Goal: Task Accomplishment & Management: Manage account settings

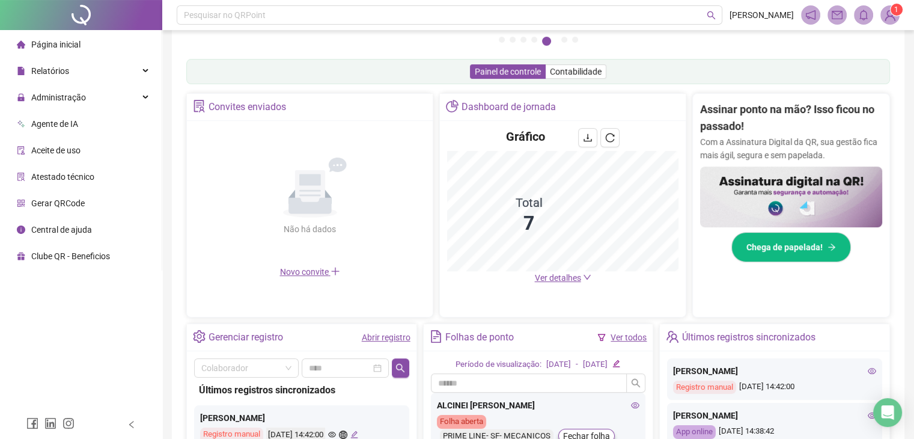
scroll to position [102, 0]
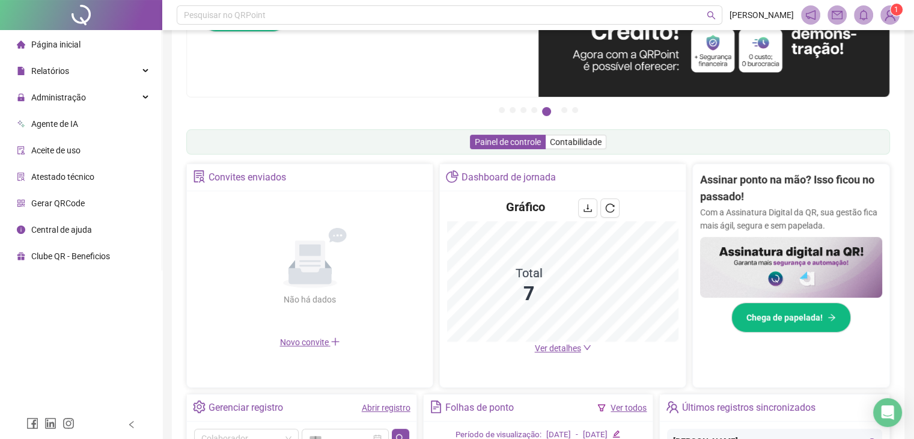
click at [64, 27] on div at bounding box center [81, 15] width 162 height 30
click at [70, 43] on span "Página inicial" at bounding box center [55, 45] width 49 height 10
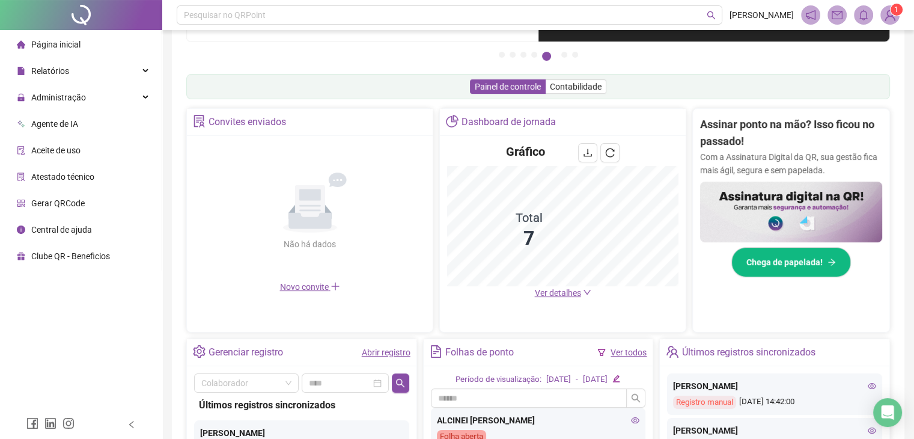
scroll to position [222, 0]
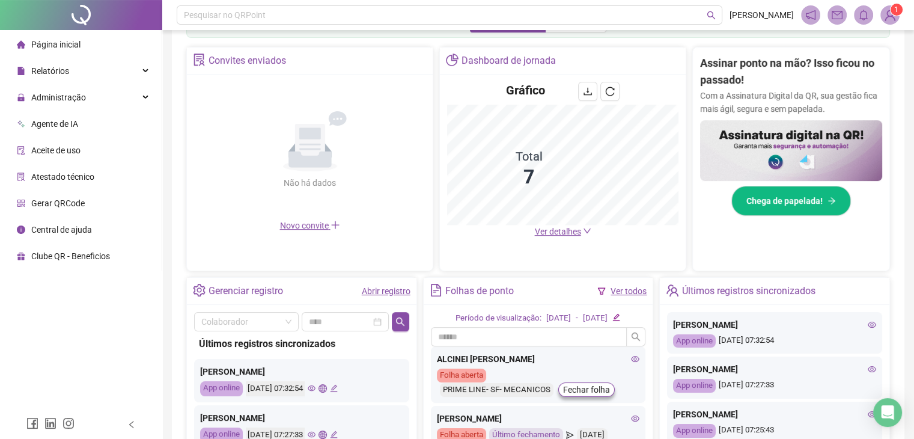
scroll to position [240, 0]
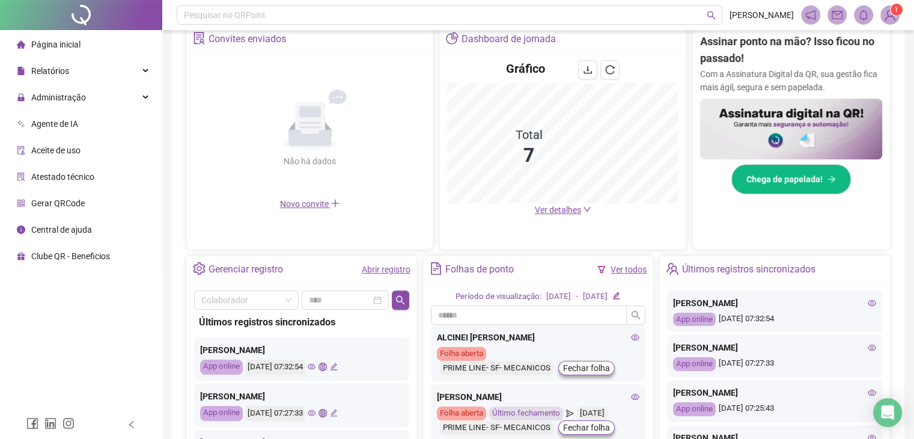
click at [560, 212] on span "Ver detalhes" at bounding box center [558, 210] width 46 height 10
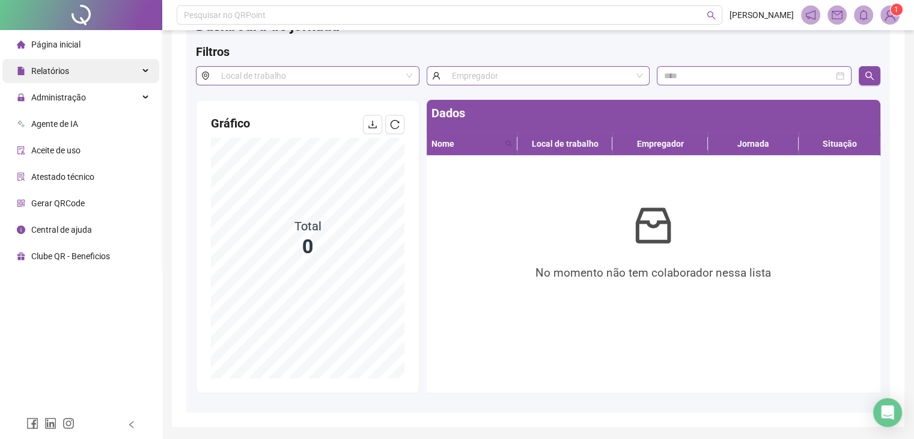
scroll to position [26, 0]
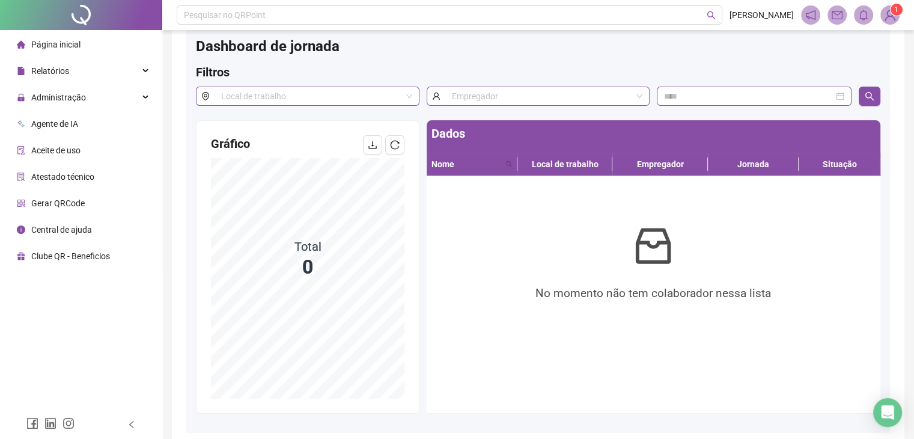
click at [72, 41] on span "Página inicial" at bounding box center [55, 45] width 49 height 10
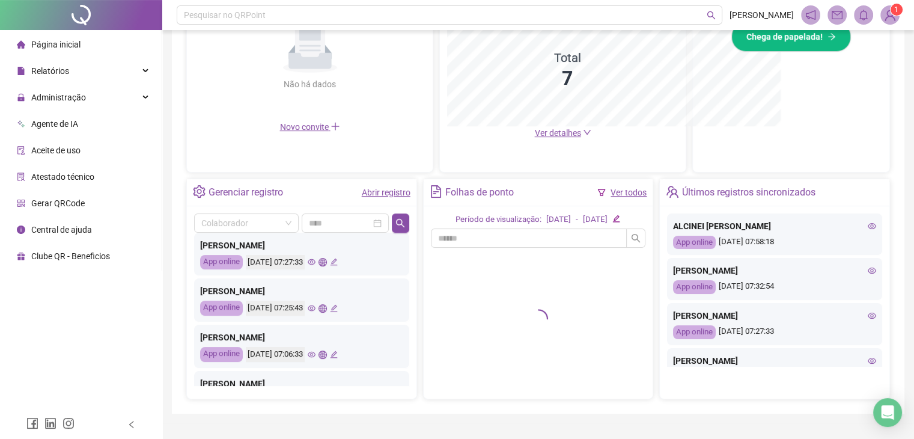
scroll to position [300, 0]
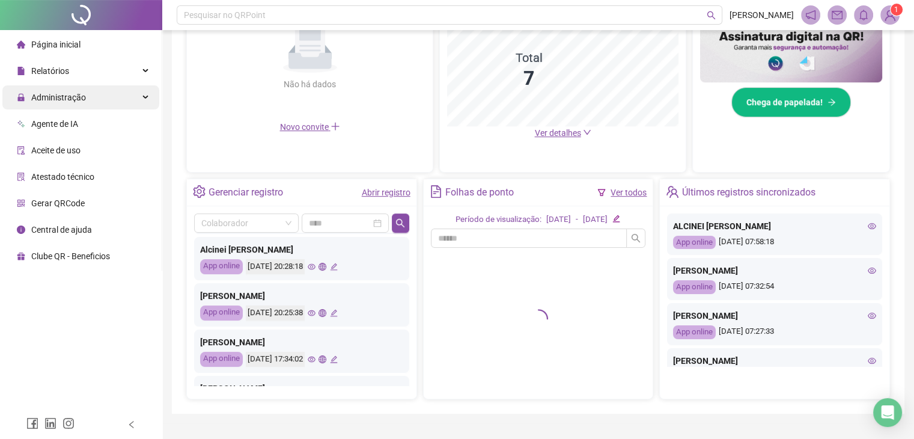
click at [88, 97] on div "Administração" at bounding box center [80, 97] width 157 height 24
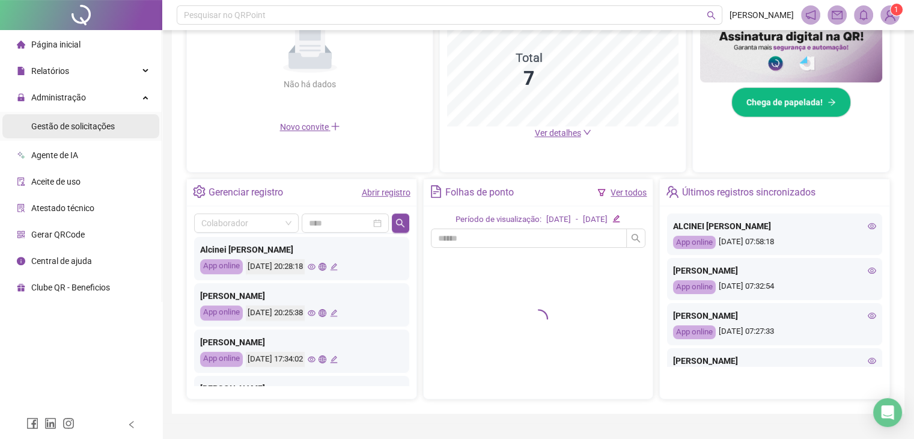
click at [64, 136] on div "Gestão de solicitações" at bounding box center [73, 126] width 84 height 24
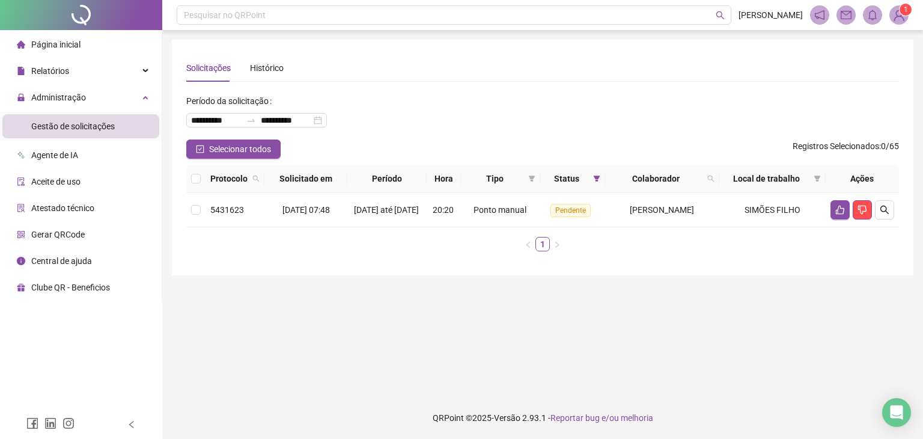
click at [146, 348] on div "Página inicial Relatórios Administração Gestão de solicitações Agente de IA Ace…" at bounding box center [81, 205] width 162 height 410
click at [433, 215] on span "20:20" at bounding box center [443, 210] width 21 height 10
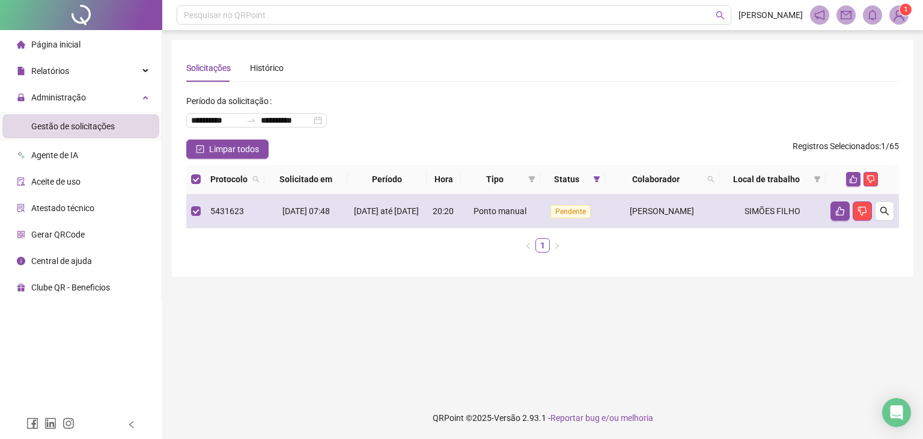
click at [433, 216] on span "20:20" at bounding box center [443, 211] width 21 height 10
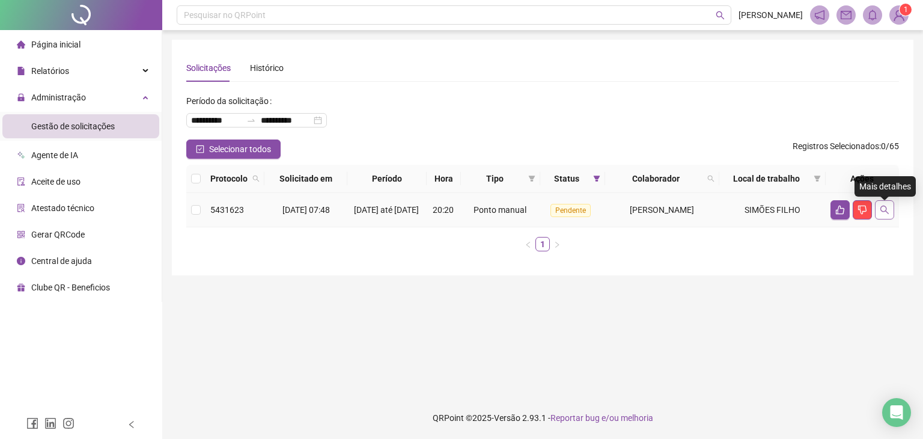
click at [886, 212] on icon "search" at bounding box center [884, 210] width 8 height 8
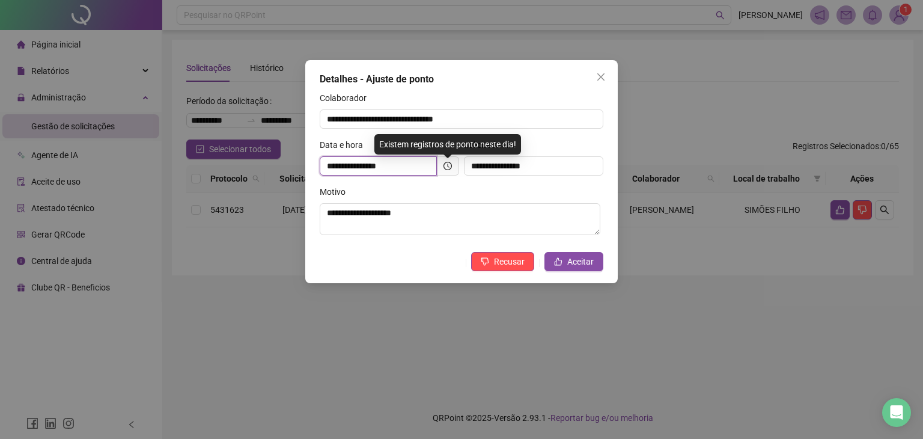
click at [409, 171] on input "**********" at bounding box center [378, 165] width 117 height 19
click at [409, 163] on input "**********" at bounding box center [378, 165] width 117 height 19
click at [373, 165] on input "**********" at bounding box center [378, 165] width 117 height 19
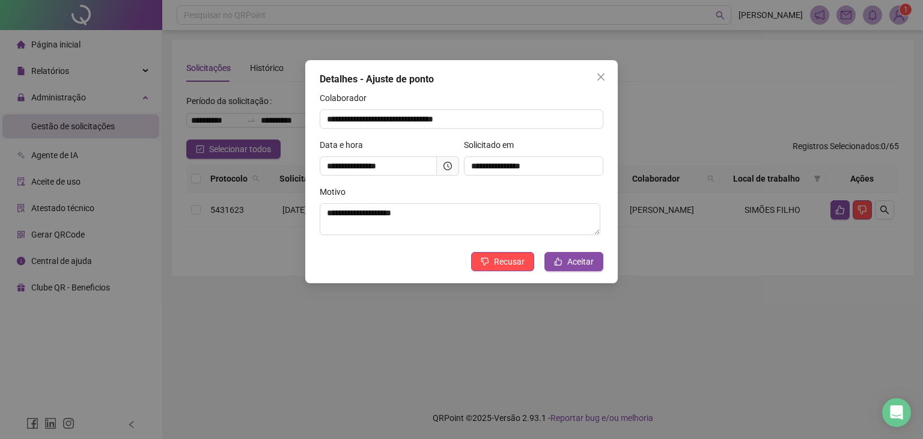
click at [595, 75] on span "Close" at bounding box center [600, 77] width 19 height 10
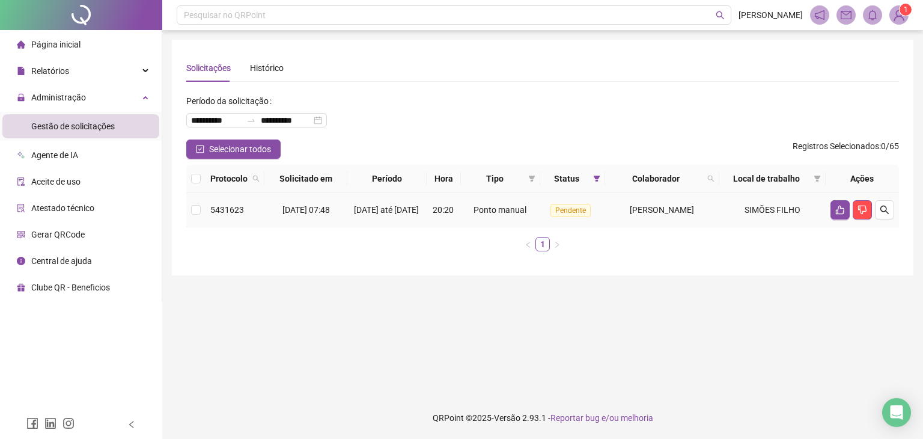
click at [286, 215] on span "[DATE] 07:48" at bounding box center [305, 210] width 47 height 10
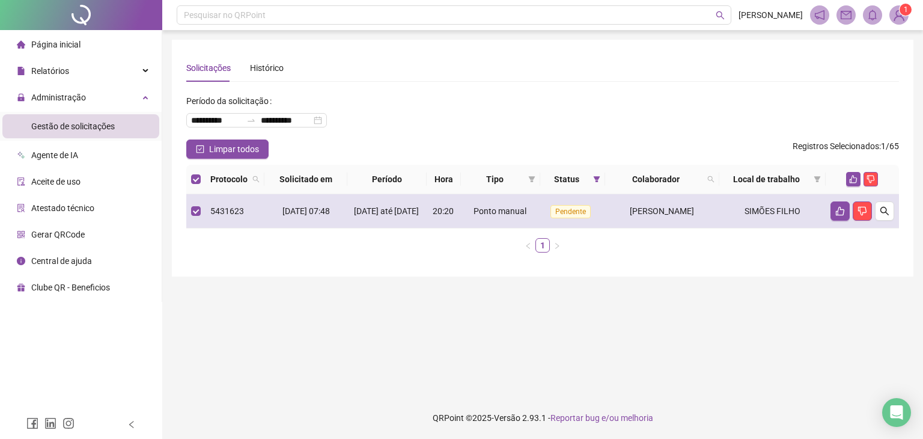
click at [286, 215] on span "[DATE] 07:48" at bounding box center [305, 211] width 47 height 10
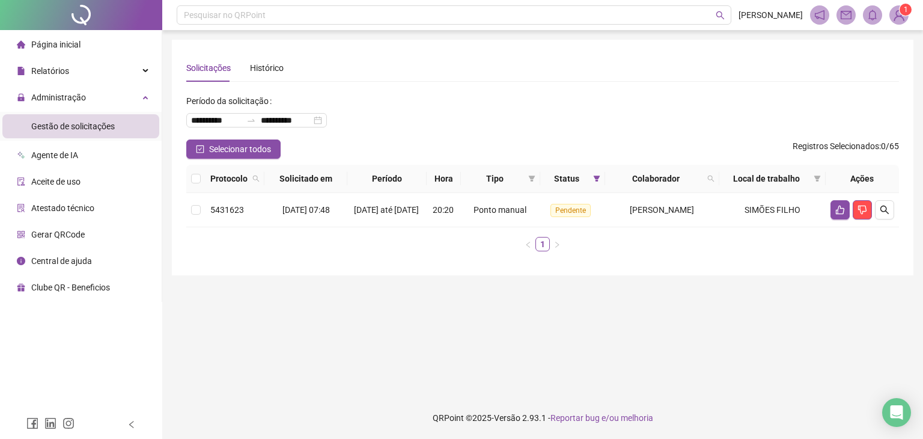
click at [101, 48] on li "Página inicial" at bounding box center [80, 44] width 157 height 24
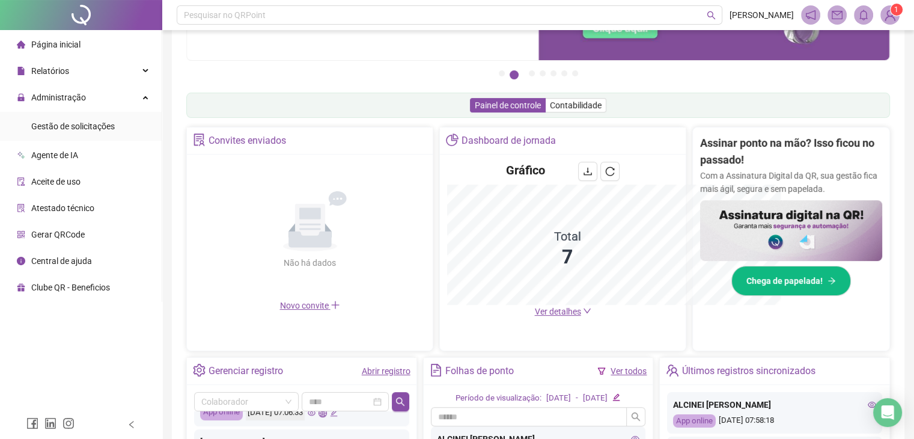
scroll to position [316, 0]
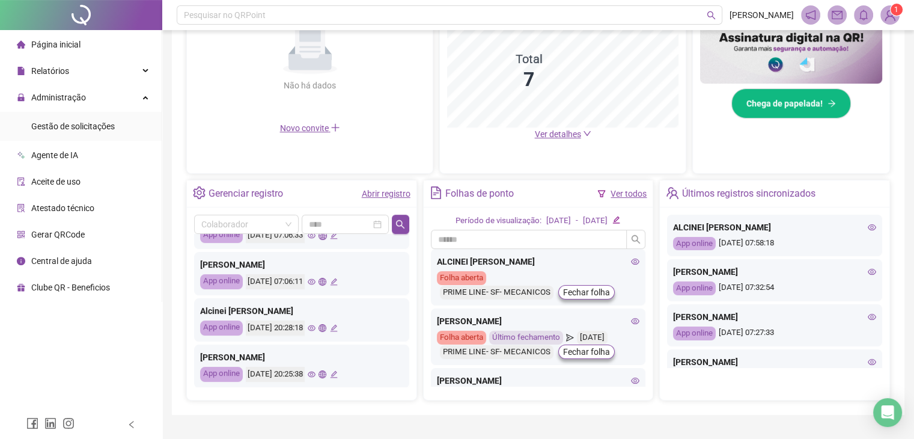
click at [76, 46] on span "Página inicial" at bounding box center [55, 45] width 49 height 10
click at [86, 121] on span "Gestão de solicitações" at bounding box center [73, 126] width 84 height 10
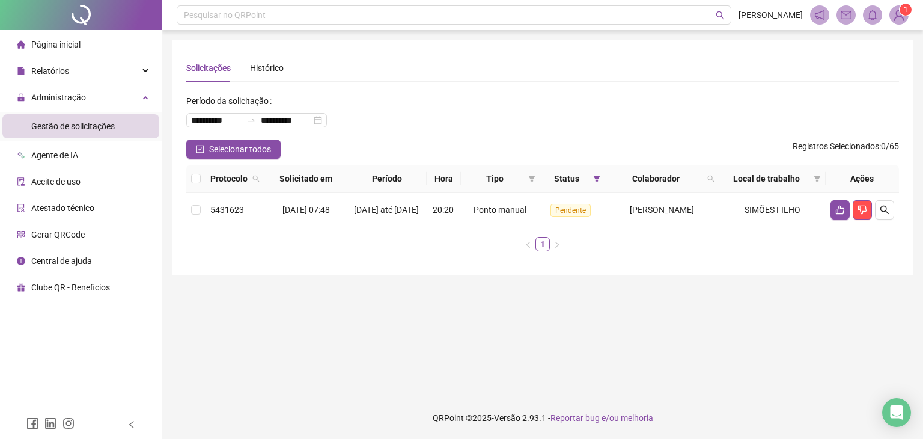
click at [70, 46] on span "Página inicial" at bounding box center [55, 45] width 49 height 10
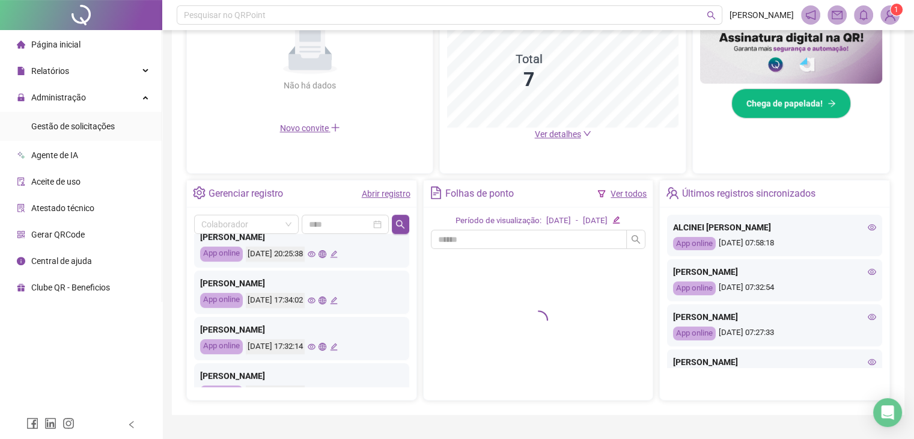
scroll to position [300, 0]
